Goal: Find specific page/section: Find specific page/section

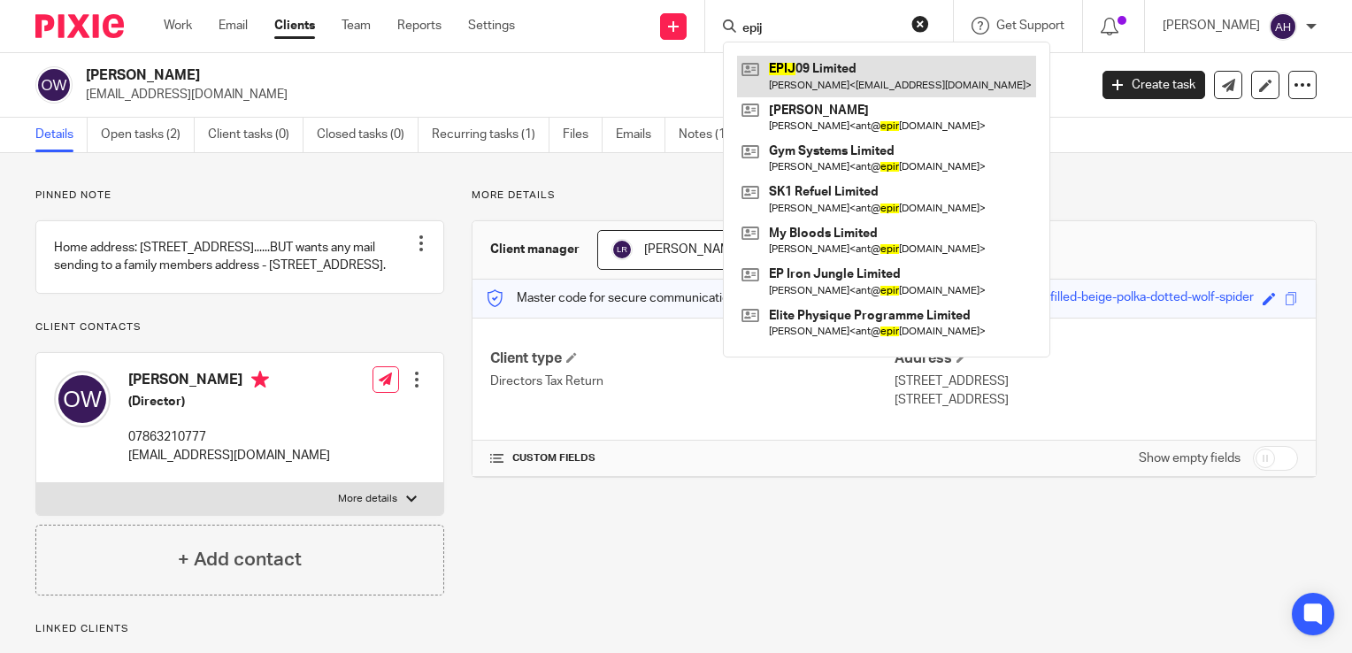
type input "epij"
click at [858, 76] on link at bounding box center [886, 76] width 299 height 41
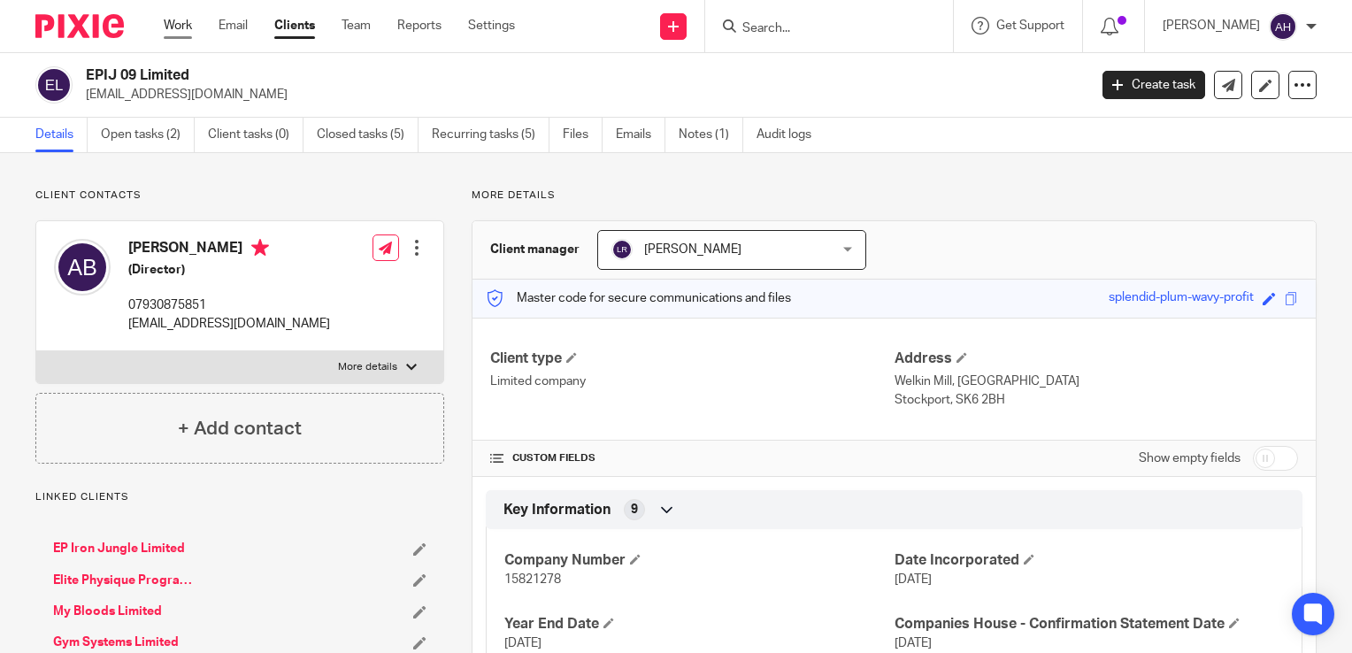
click at [176, 27] on link "Work" at bounding box center [178, 26] width 28 height 18
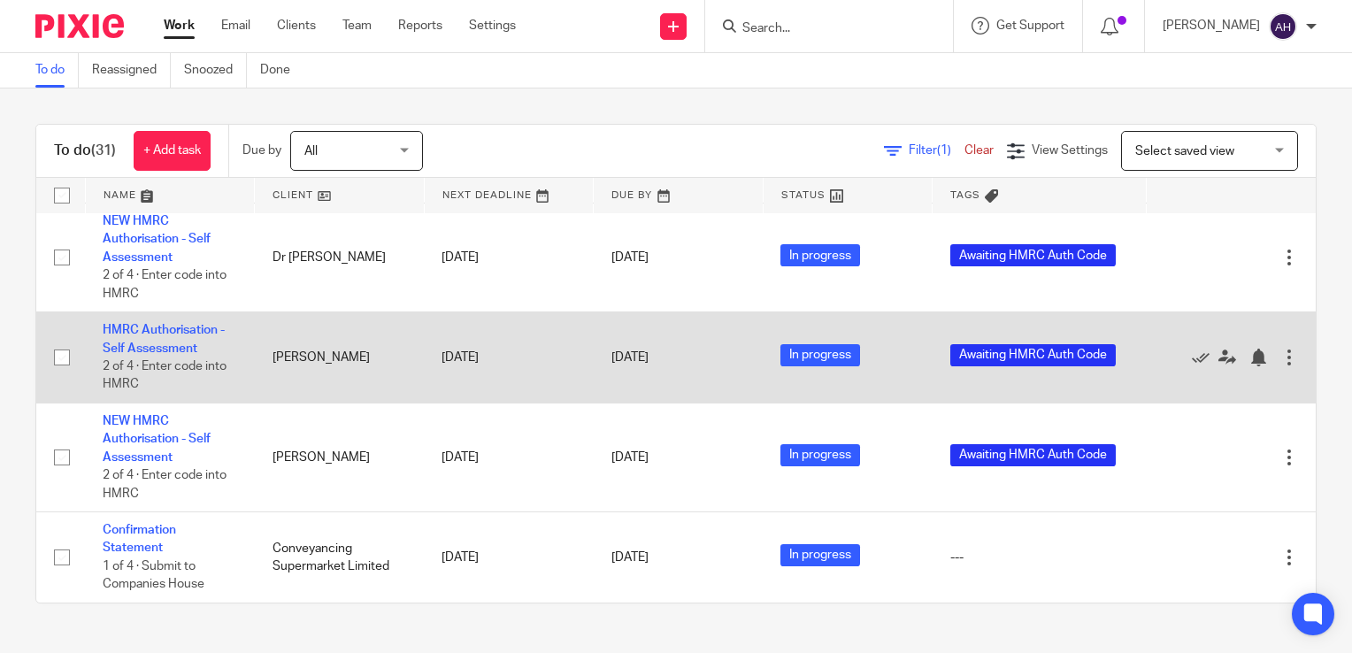
scroll to position [2951, 0]
